Goal: Task Accomplishment & Management: Complete application form

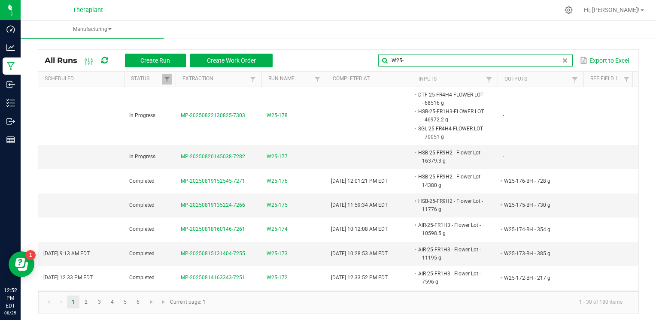
drag, startPoint x: 552, startPoint y: 61, endPoint x: 327, endPoint y: 52, distance: 225.5
click at [327, 52] on div "All Runs Create Run Create Work Order W25- Export to Excel" at bounding box center [338, 60] width 600 height 21
type input "RSN-25-1"
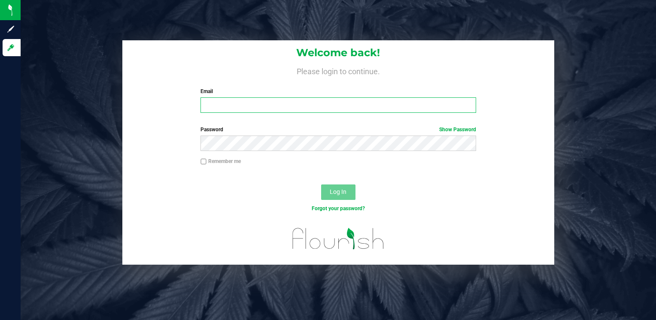
type input "[PERSON_NAME][EMAIL_ADDRESS][DOMAIN_NAME]"
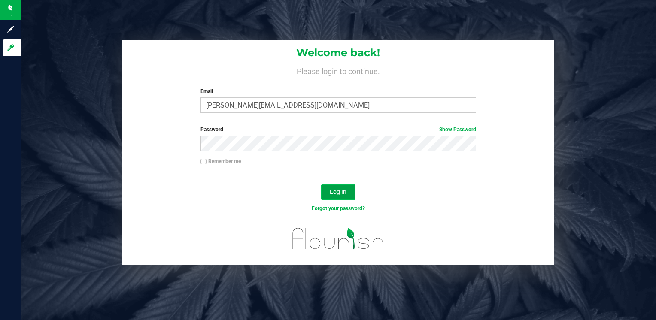
click at [350, 194] on button "Log In" at bounding box center [338, 192] width 34 height 15
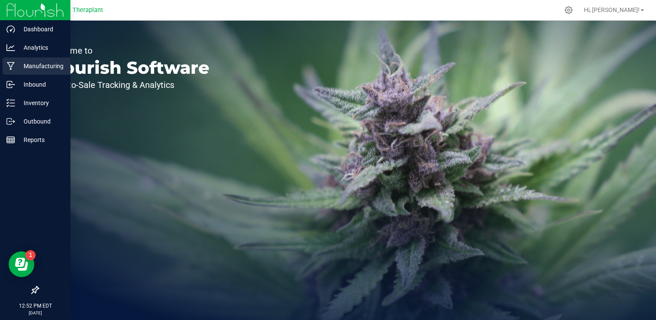
click at [29, 71] on div "Manufacturing" at bounding box center [37, 66] width 68 height 17
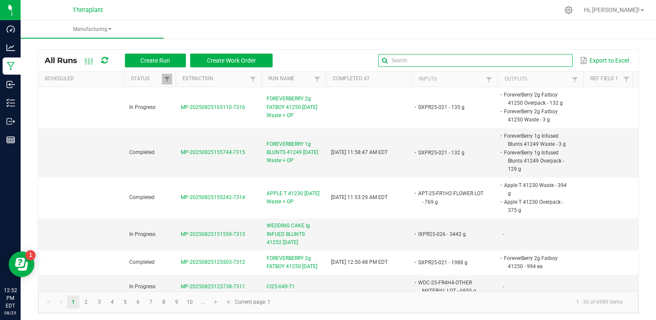
click at [548, 61] on input "text" at bounding box center [475, 60] width 194 height 13
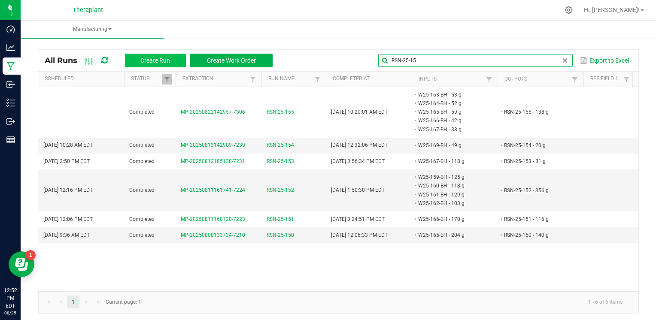
type input "RSN-25-15"
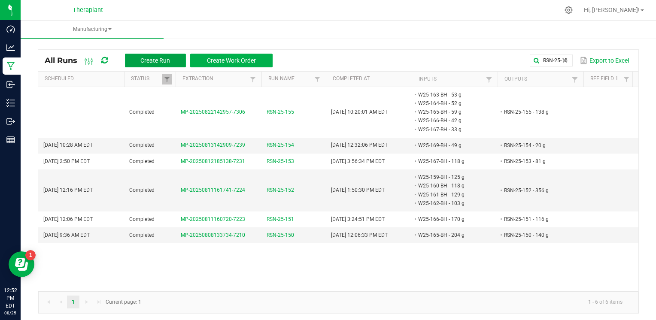
click at [175, 55] on button "Create Run" at bounding box center [155, 61] width 61 height 14
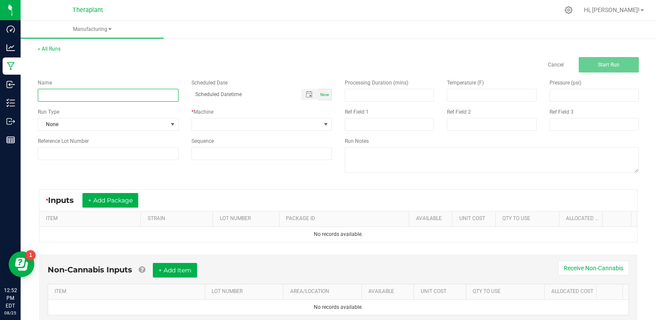
click at [102, 95] on input at bounding box center [108, 95] width 141 height 13
type input "RSN-25-156"
click at [326, 92] on div "Now" at bounding box center [325, 95] width 14 height 12
type input "[DATE] 12:52 PM"
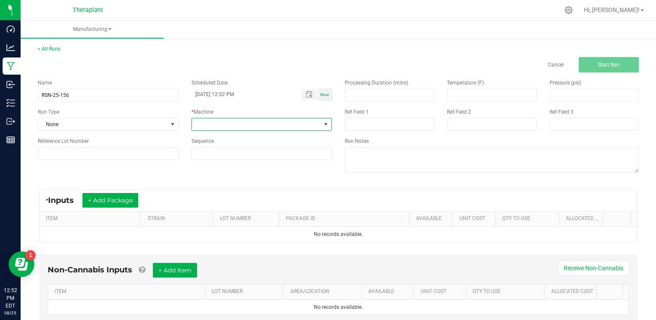
click at [322, 122] on span at bounding box center [325, 124] width 7 height 7
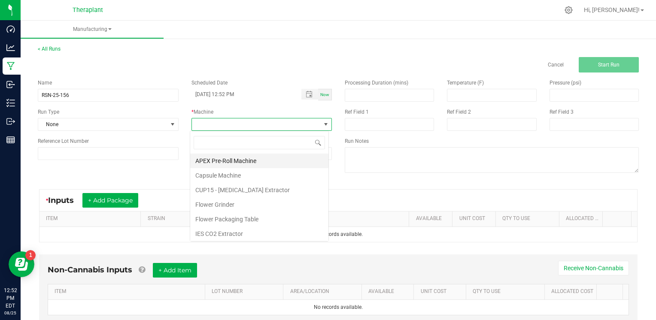
scroll to position [12, 139]
click at [239, 229] on li "IES CO2 Extractor" at bounding box center [259, 234] width 138 height 15
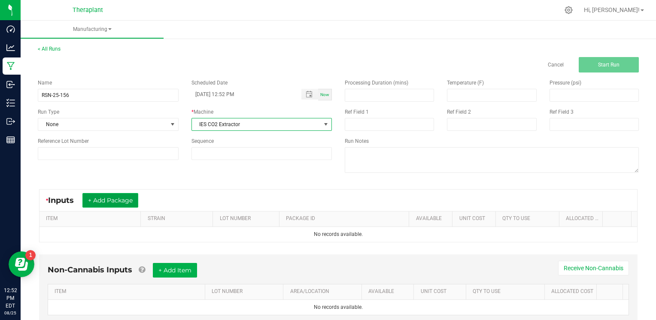
click at [133, 200] on button "+ Add Package" at bounding box center [110, 200] width 56 height 15
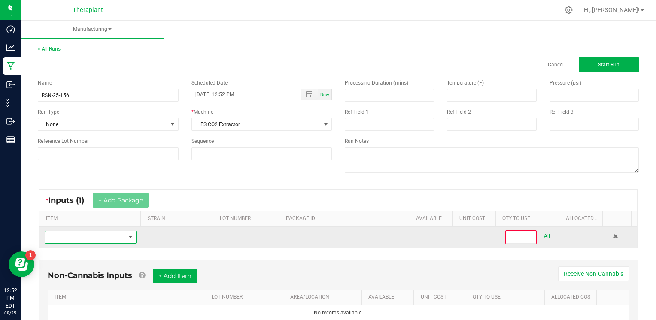
click at [129, 238] on span "NO DATA FOUND" at bounding box center [130, 237] width 7 height 7
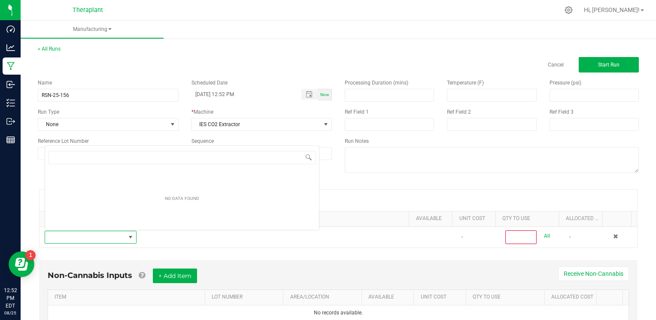
scroll to position [12, 88]
click at [86, 160] on input "NO DATA FOUND" at bounding box center [182, 157] width 267 height 13
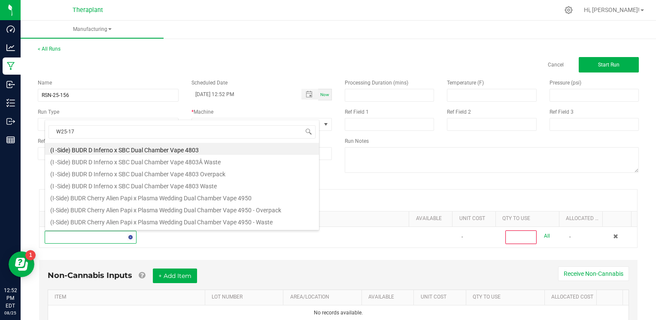
type input "W25-175"
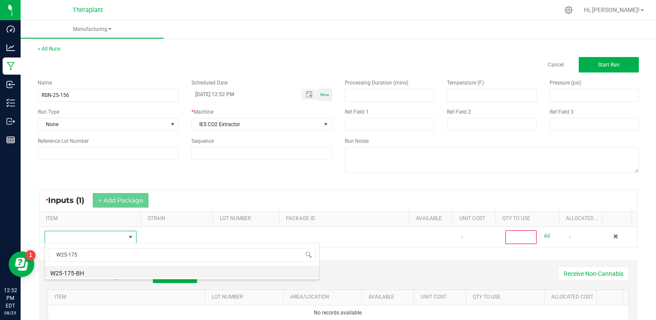
click at [87, 272] on li "W25-175-BH" at bounding box center [182, 272] width 274 height 12
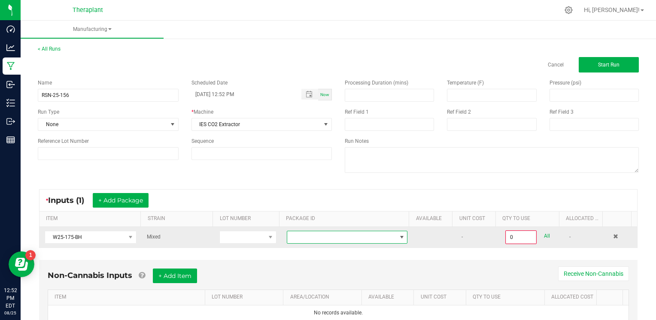
click at [358, 232] on span at bounding box center [341, 237] width 109 height 12
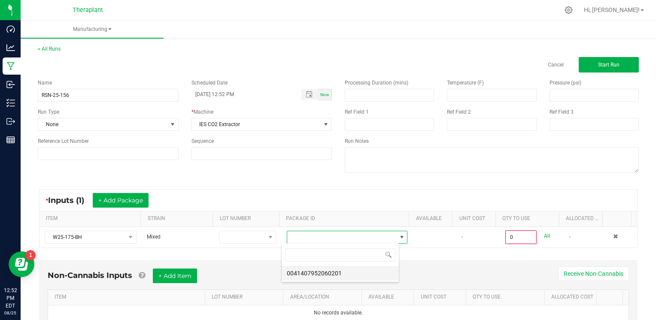
scroll to position [12, 118]
click at [343, 273] on li "0041407952060201" at bounding box center [340, 273] width 117 height 15
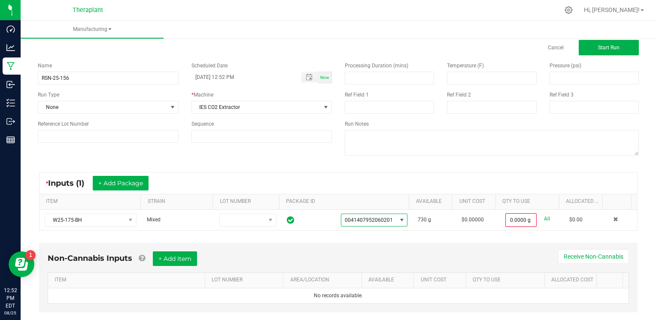
scroll to position [33, 0]
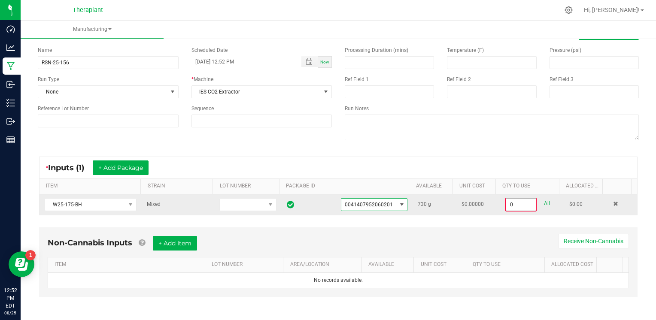
click at [506, 202] on input "0" at bounding box center [521, 205] width 30 height 12
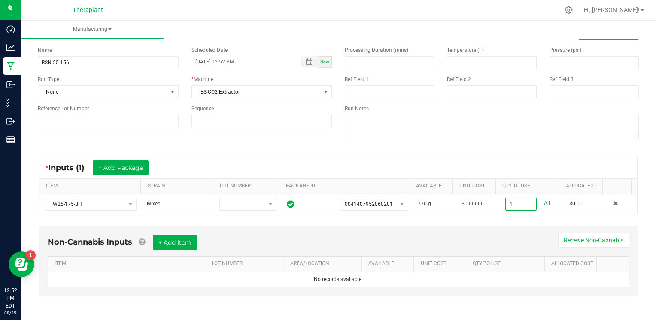
scroll to position [32, 0]
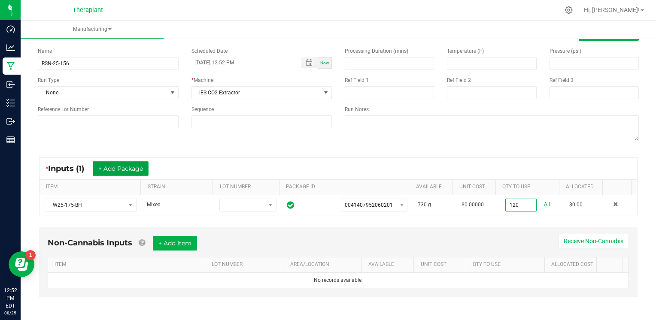
type input "120.0000 g"
click at [149, 169] on button "+ Add Package" at bounding box center [121, 168] width 56 height 15
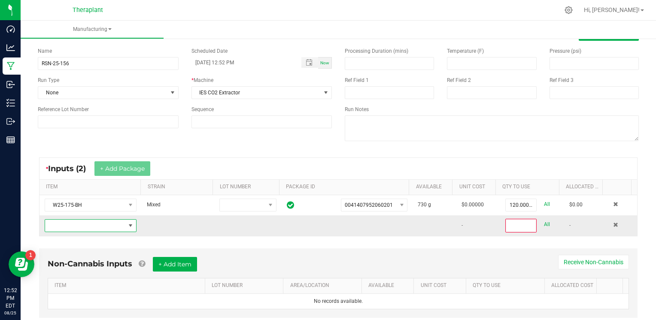
click at [108, 224] on span "NO DATA FOUND" at bounding box center [85, 226] width 80 height 12
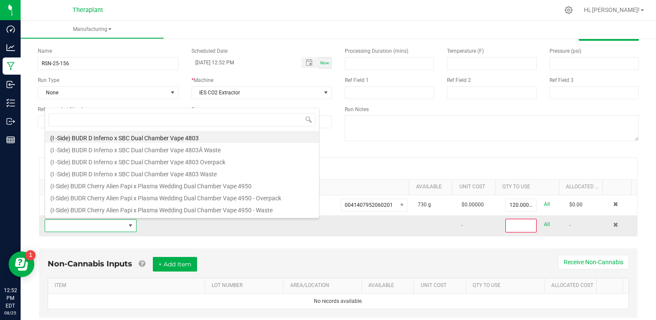
scroll to position [12, 88]
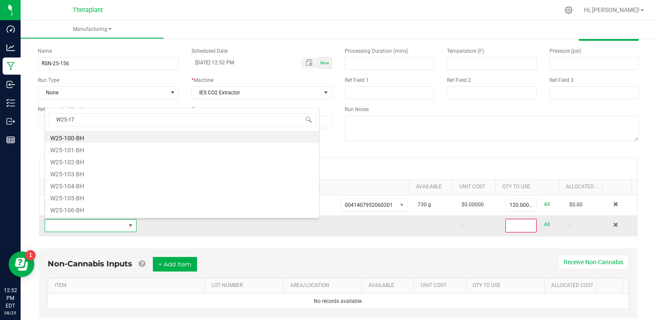
type input "W25-176"
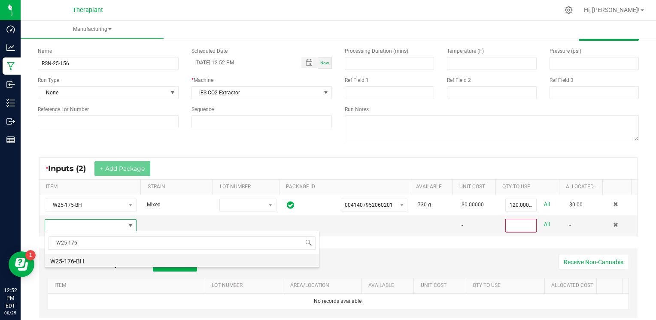
click at [65, 258] on li "W25-176-BH" at bounding box center [182, 260] width 274 height 12
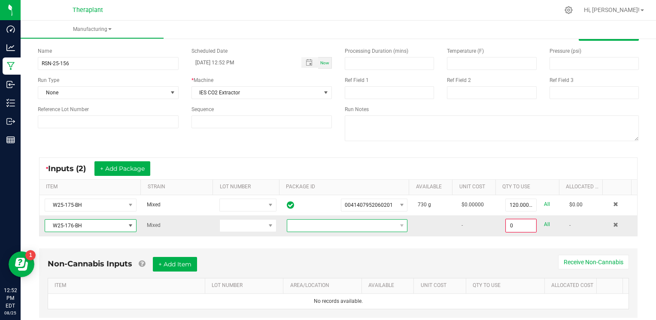
click at [341, 224] on span at bounding box center [341, 226] width 109 height 12
click at [327, 260] on li "9014516353459905" at bounding box center [340, 261] width 117 height 15
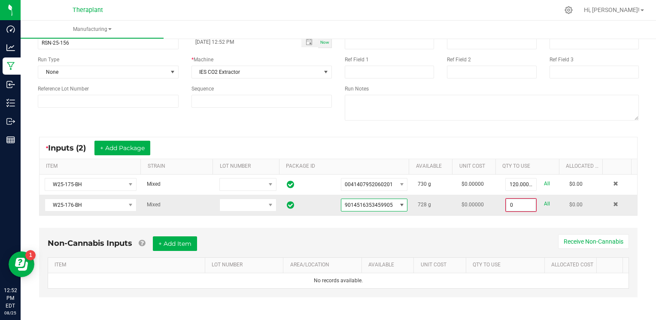
click at [506, 203] on input "0" at bounding box center [521, 205] width 30 height 12
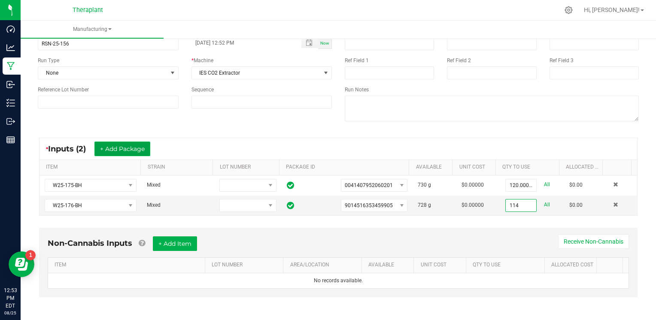
type input "114.0000 g"
click at [148, 151] on button "+ Add Package" at bounding box center [122, 149] width 56 height 15
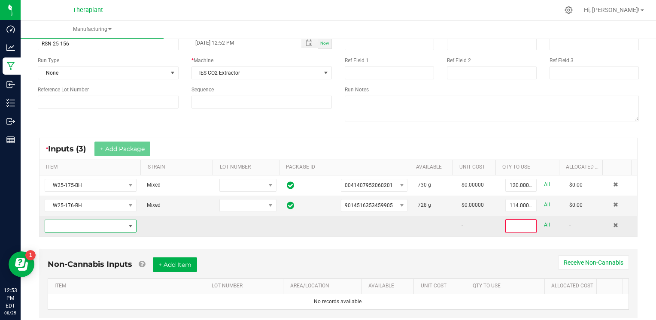
click at [105, 222] on span "NO DATA FOUND" at bounding box center [85, 226] width 80 height 12
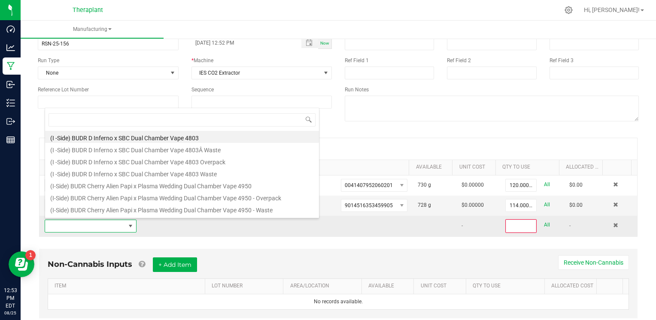
scroll to position [12, 88]
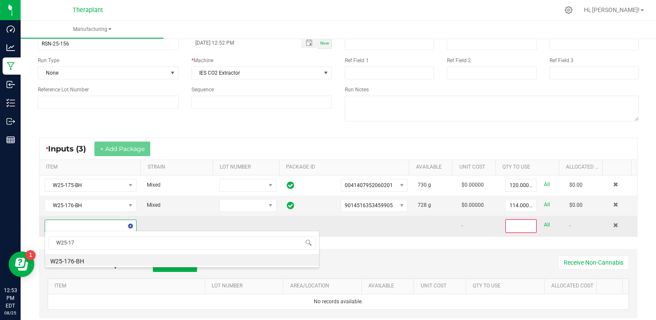
type input "W25-177"
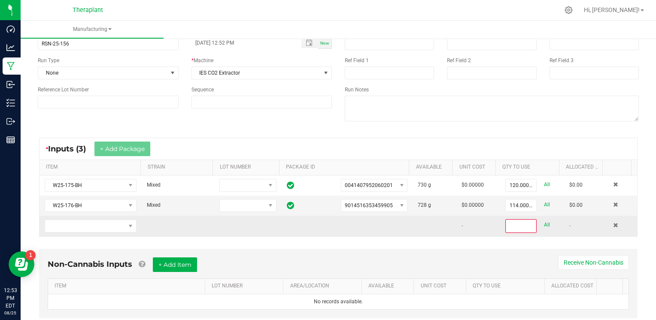
click at [214, 224] on td at bounding box center [247, 226] width 67 height 21
click at [85, 227] on span "NO DATA FOUND" at bounding box center [85, 226] width 80 height 12
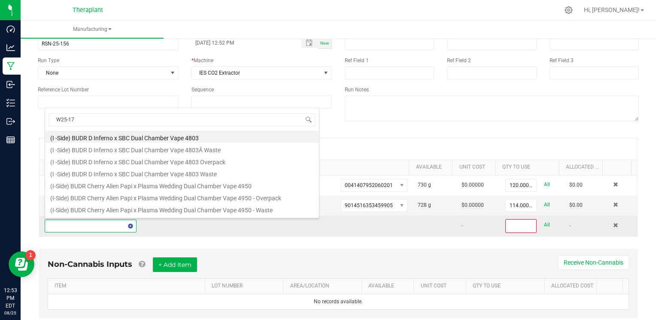
type input "W25-177"
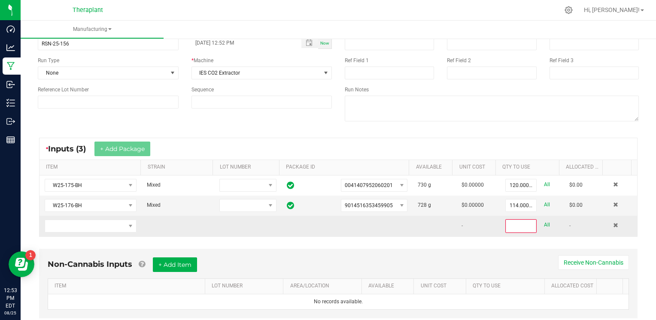
click at [353, 226] on td at bounding box center [347, 226] width 131 height 21
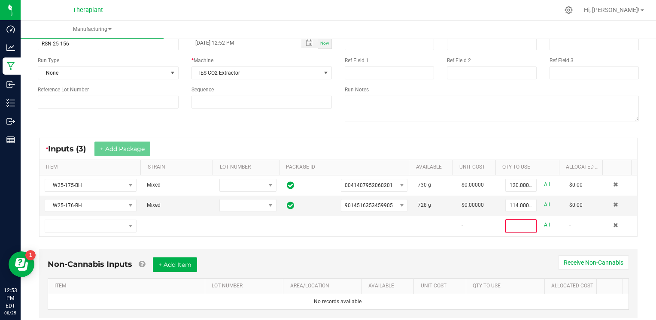
click at [416, 136] on div "* Inputs (3) + Add Package ITEM STRAIN LOT NUMBER PACKAGE ID AVAILABLE Unit Cos…" at bounding box center [338, 187] width 614 height 115
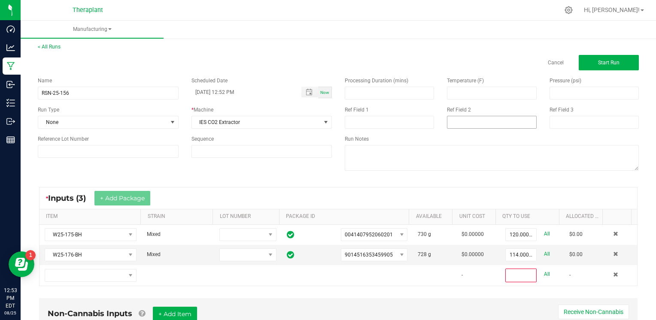
scroll to position [0, 0]
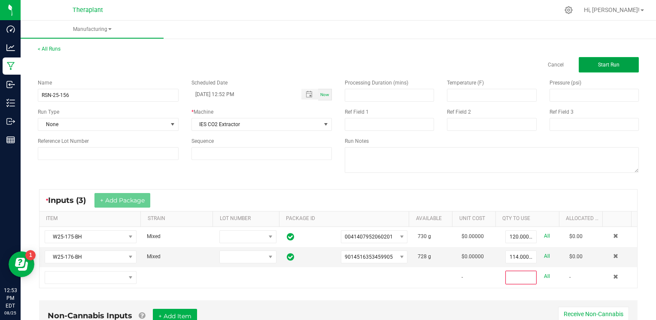
click at [620, 63] on button "Start Run" at bounding box center [609, 64] width 60 height 15
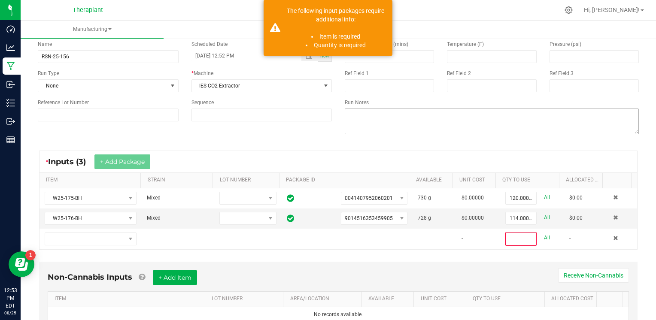
scroll to position [72, 0]
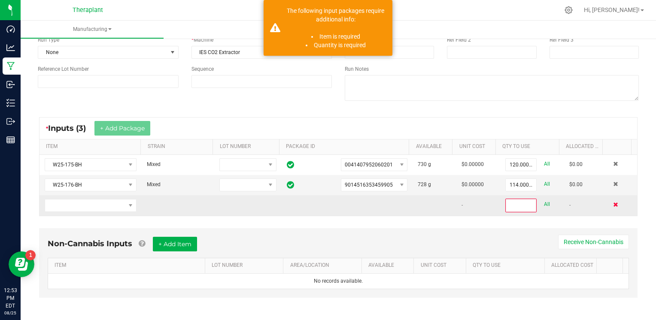
click at [613, 205] on span at bounding box center [615, 204] width 5 height 5
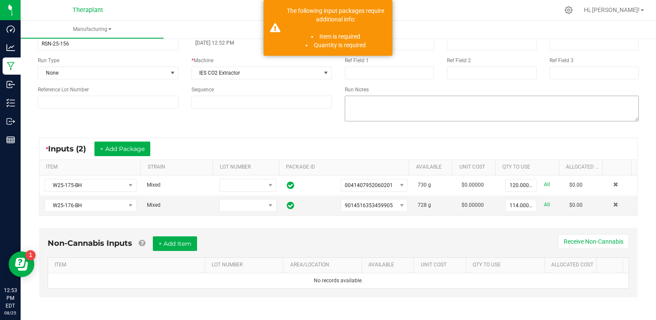
scroll to position [0, 0]
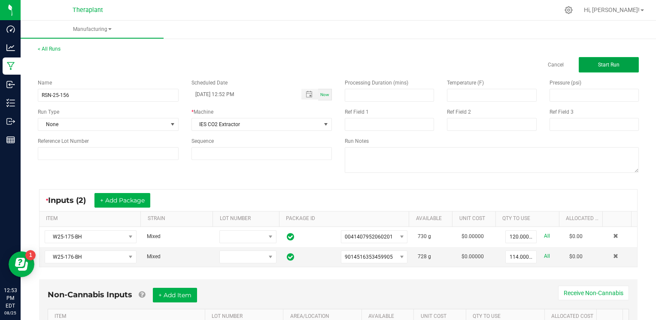
click at [615, 68] on button "Start Run" at bounding box center [609, 64] width 60 height 15
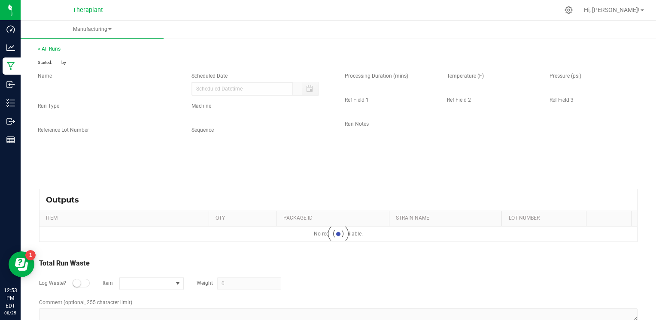
type input "[DATE] 12:52 PM"
